Goal: Task Accomplishment & Management: Manage account settings

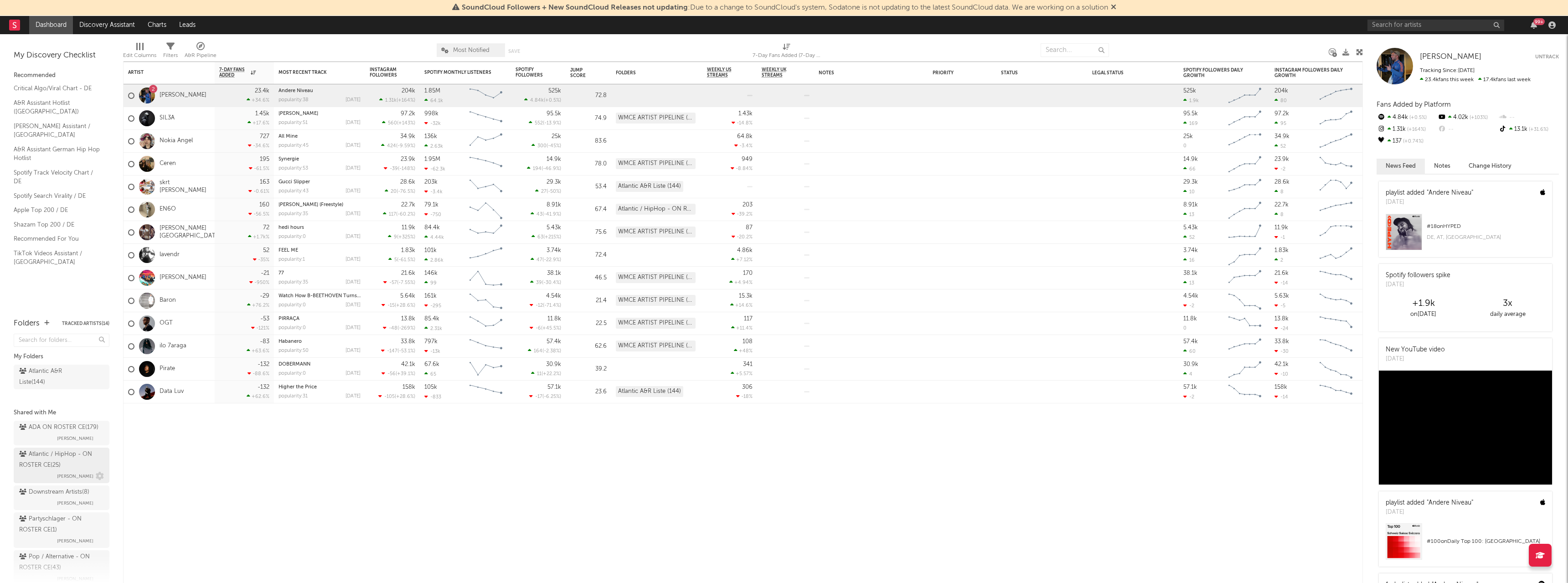
click at [33, 471] on div "Atlantic / HipHop - ON ROSTER CE ( 25 )" at bounding box center [60, 460] width 83 height 22
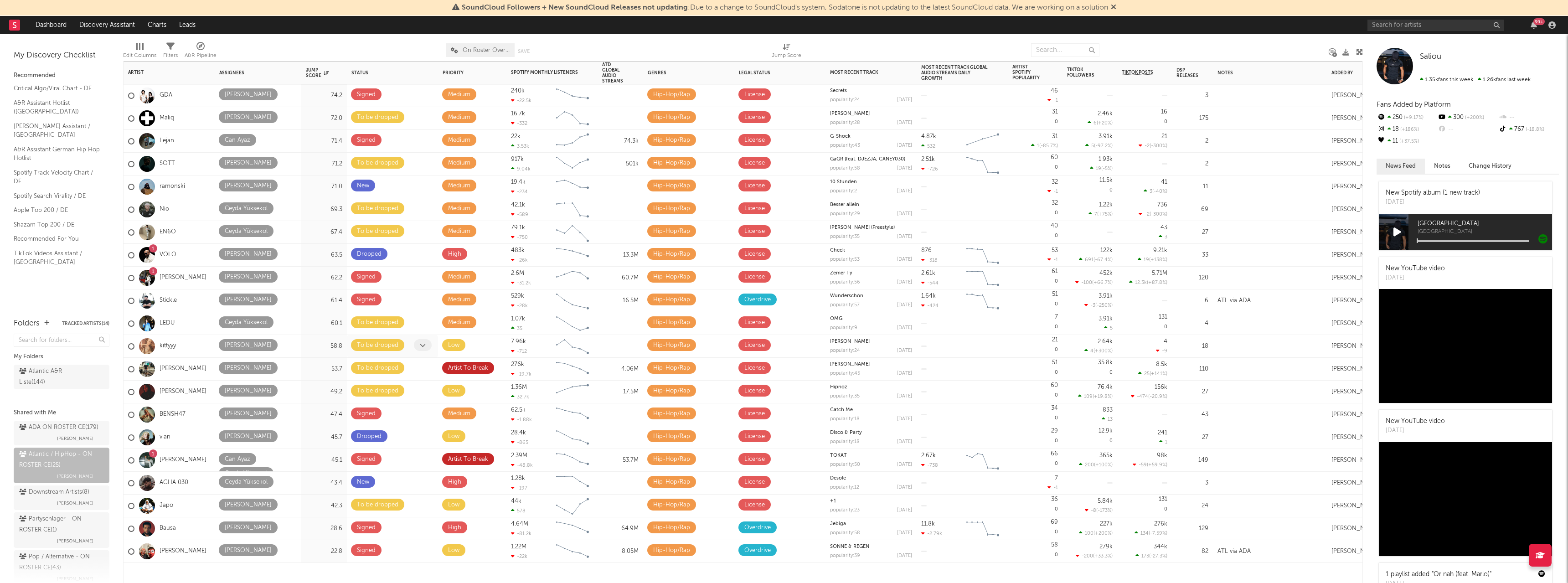
click at [421, 346] on icon at bounding box center [423, 345] width 6 height 6
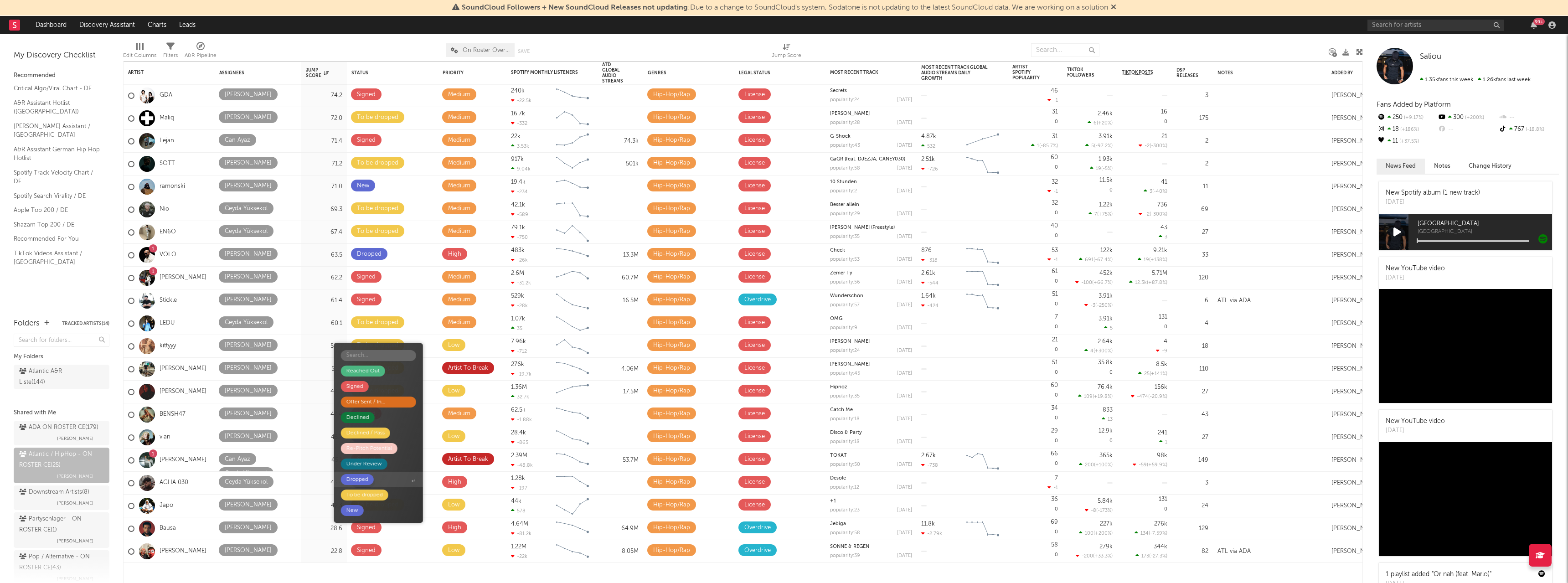
click at [361, 480] on div "Dropped" at bounding box center [357, 480] width 22 height 11
